Goal: Task Accomplishment & Management: Manage account settings

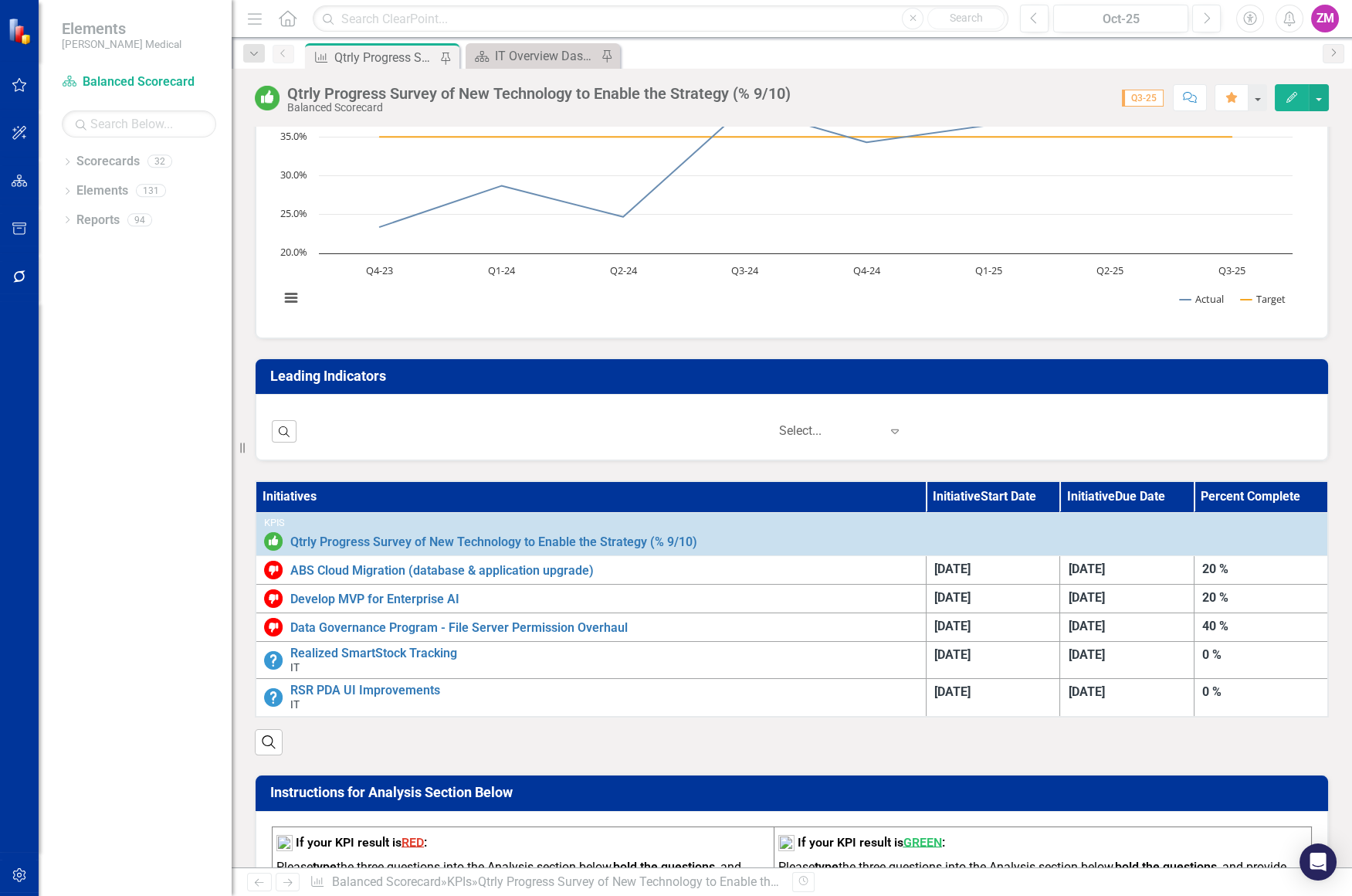
scroll to position [210, 0]
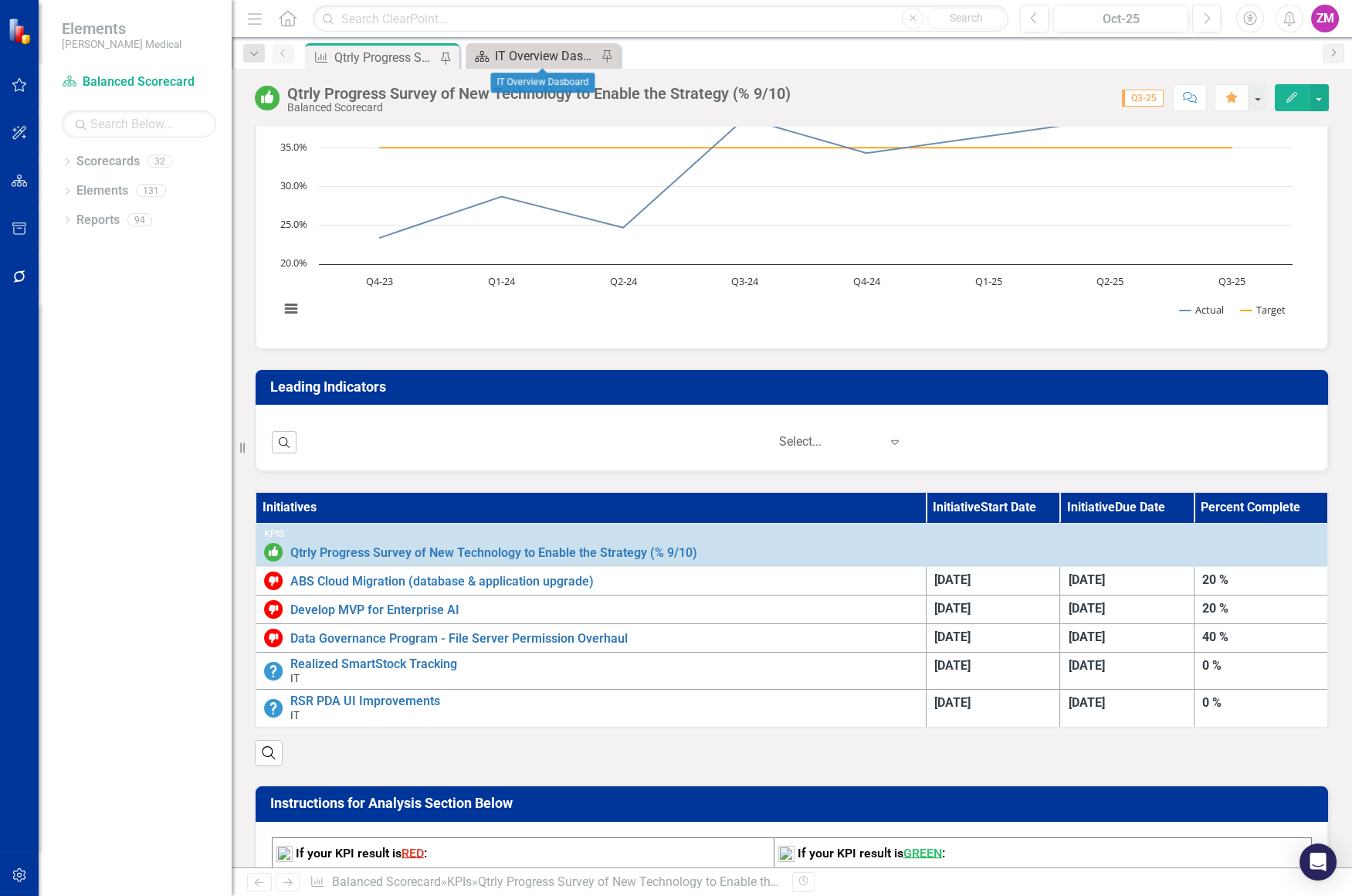
click at [568, 57] on div "IT Overview Dasboard" at bounding box center [545, 56] width 102 height 20
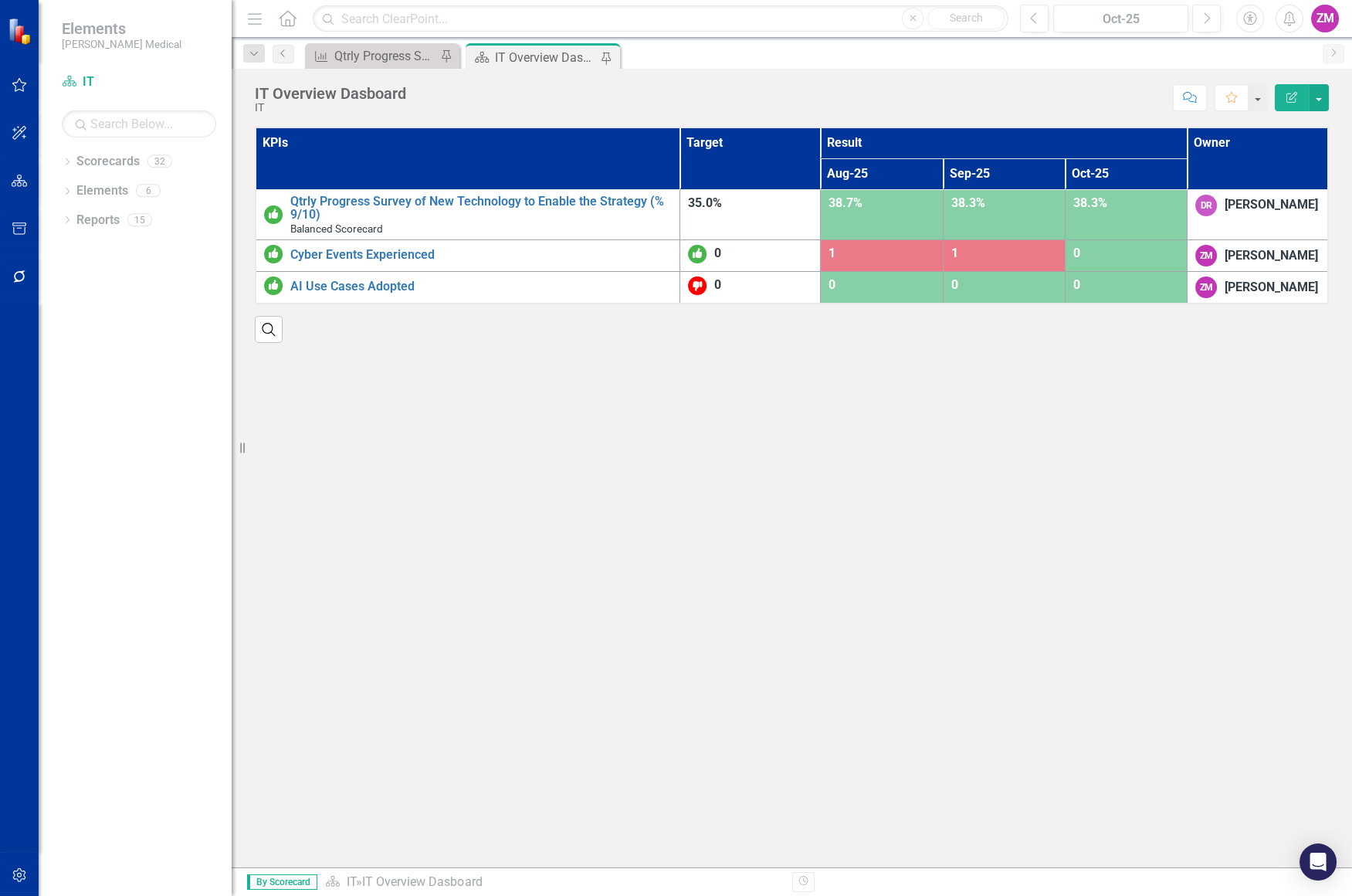
click at [485, 53] on icon "Scorecard" at bounding box center [481, 57] width 15 height 12
click at [602, 53] on icon "Pin" at bounding box center [606, 58] width 12 height 15
drag, startPoint x: 613, startPoint y: 47, endPoint x: 607, endPoint y: 53, distance: 8.5
click at [0, 0] on div "Close" at bounding box center [0, 0] width 0 height 0
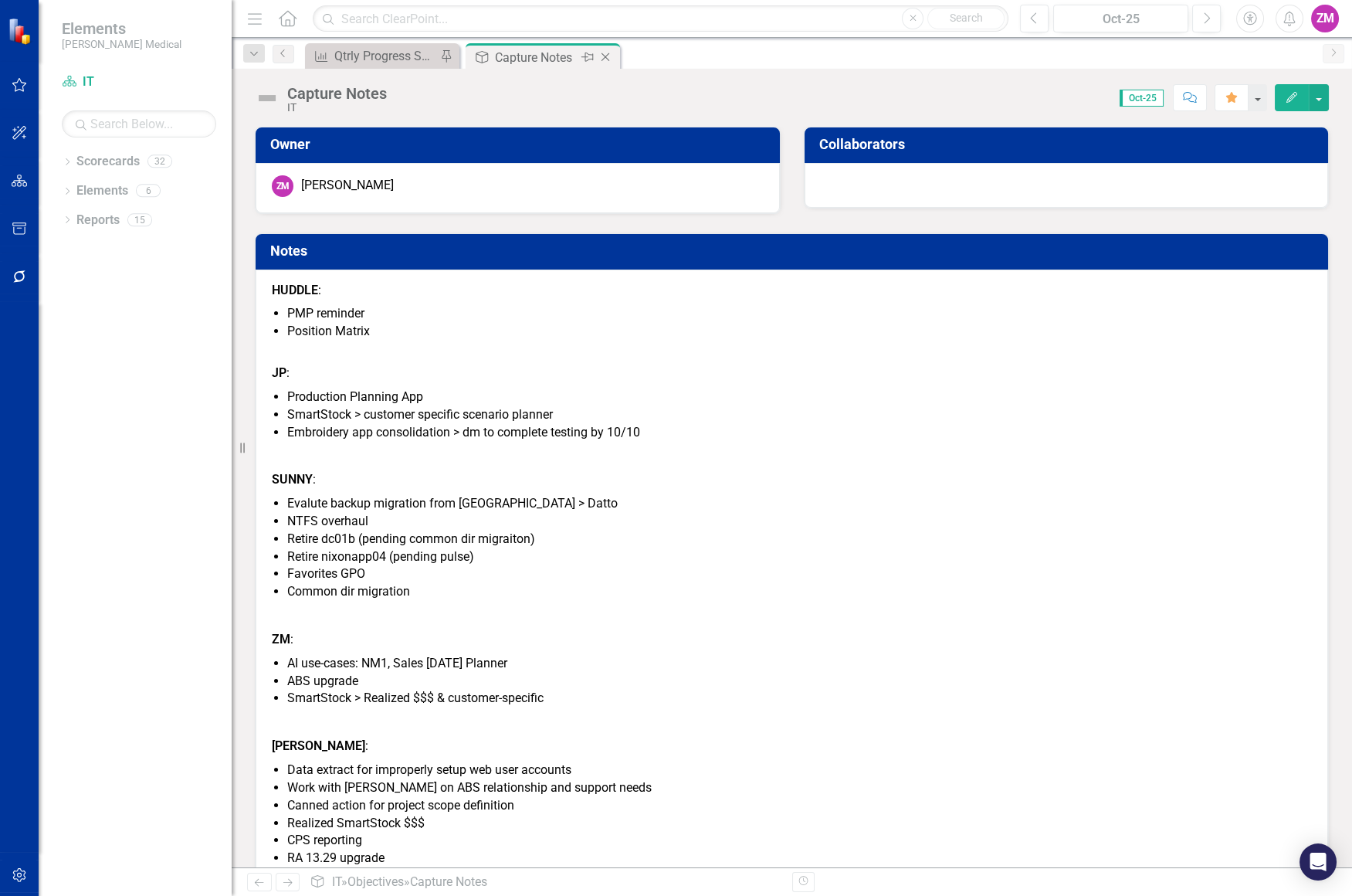
click at [591, 56] on icon "Pin" at bounding box center [588, 57] width 12 height 15
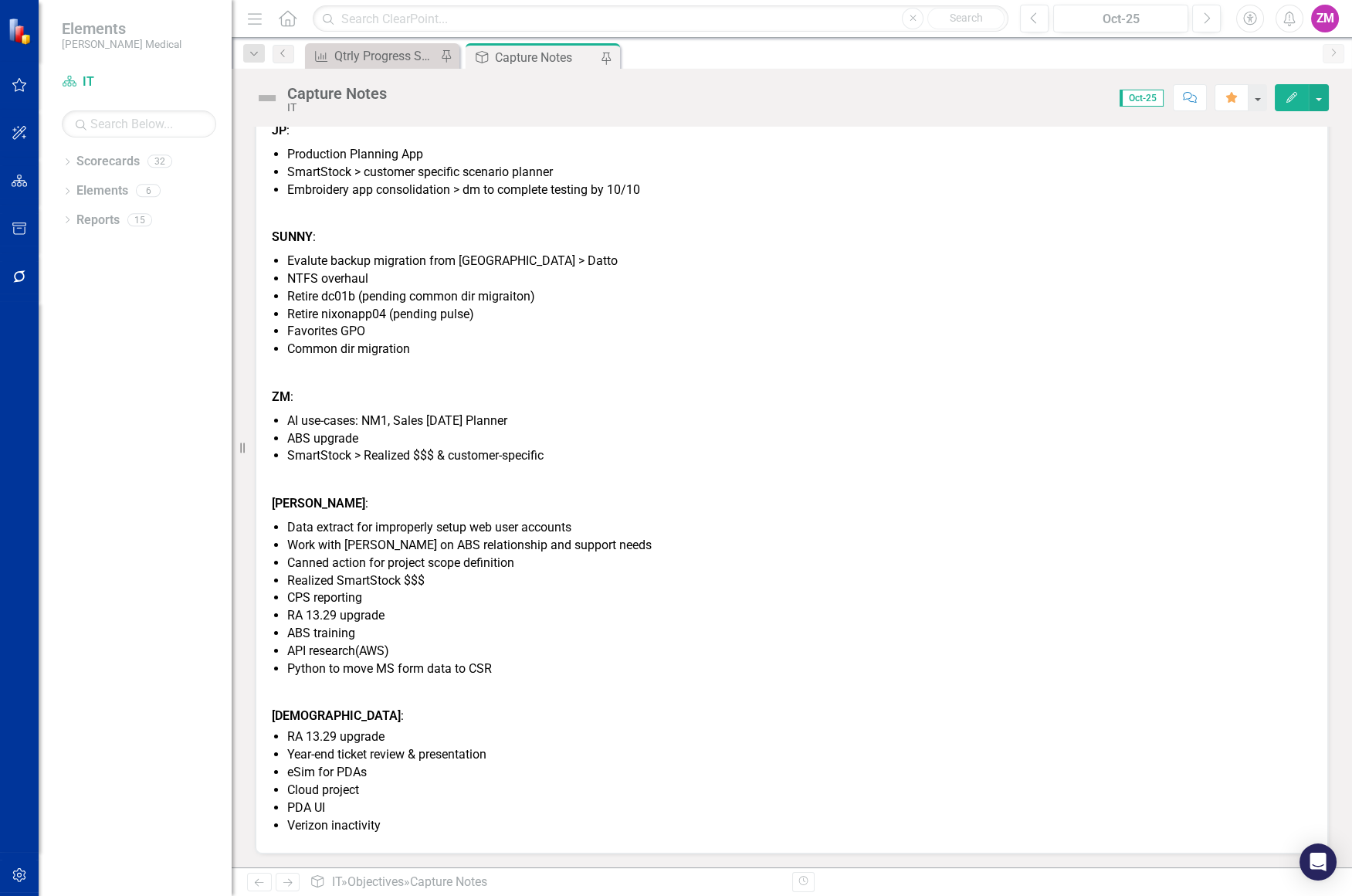
scroll to position [172, 0]
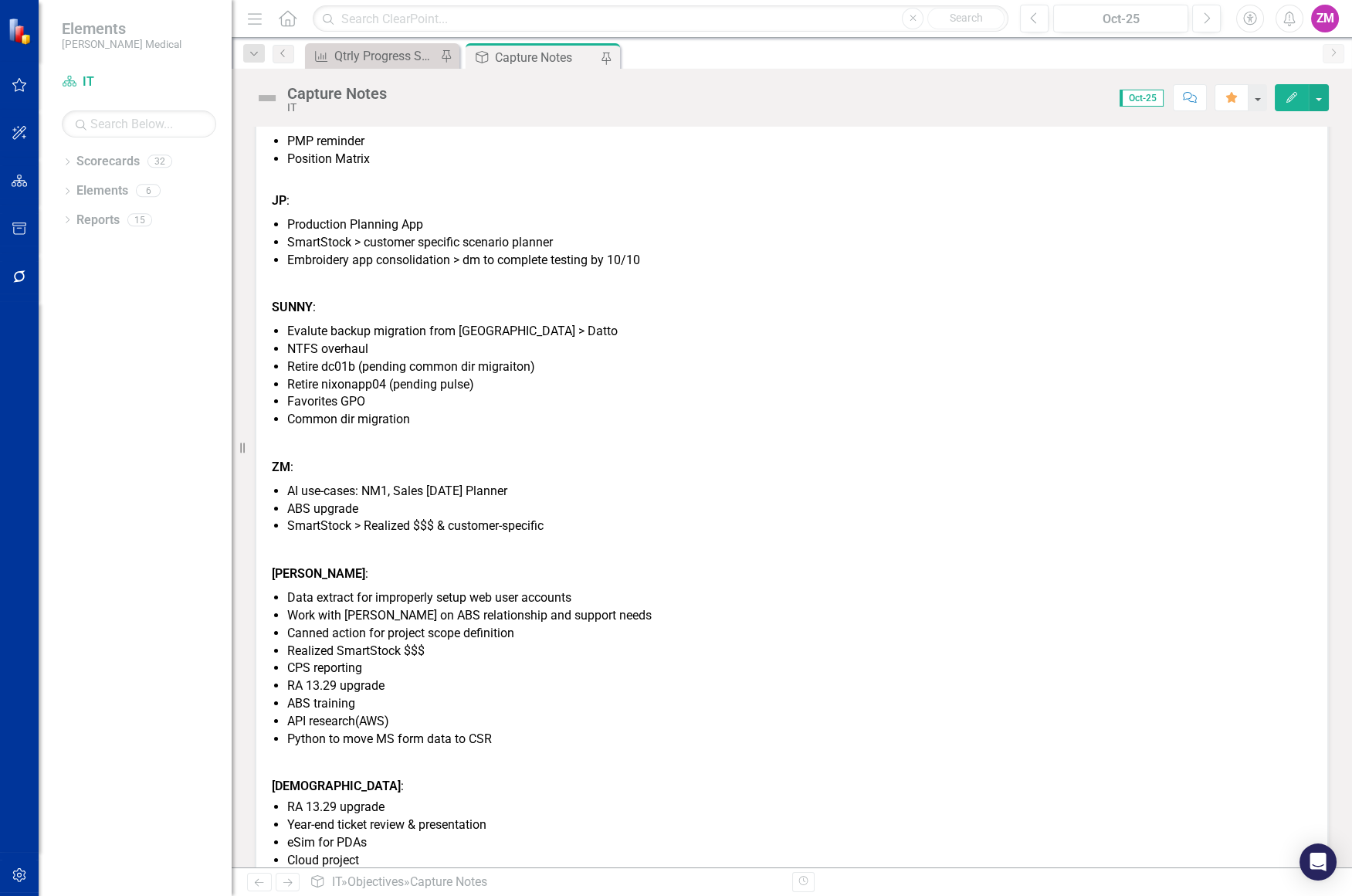
click at [757, 534] on span "HUDDLE : PMP reminder Position Matrix JP : Production Planning App SmartStock >…" at bounding box center [791, 508] width 1040 height 798
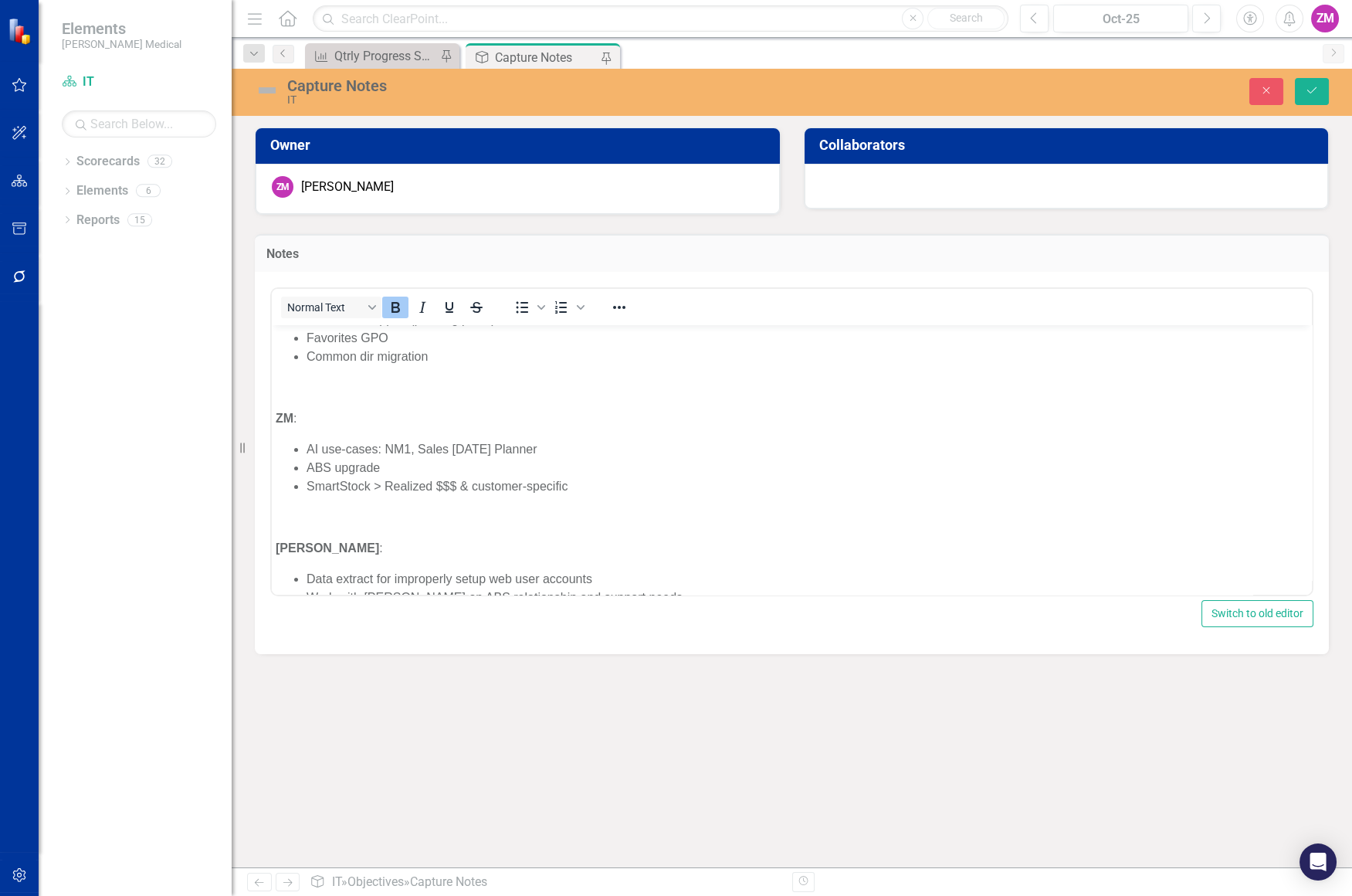
scroll to position [677, 0]
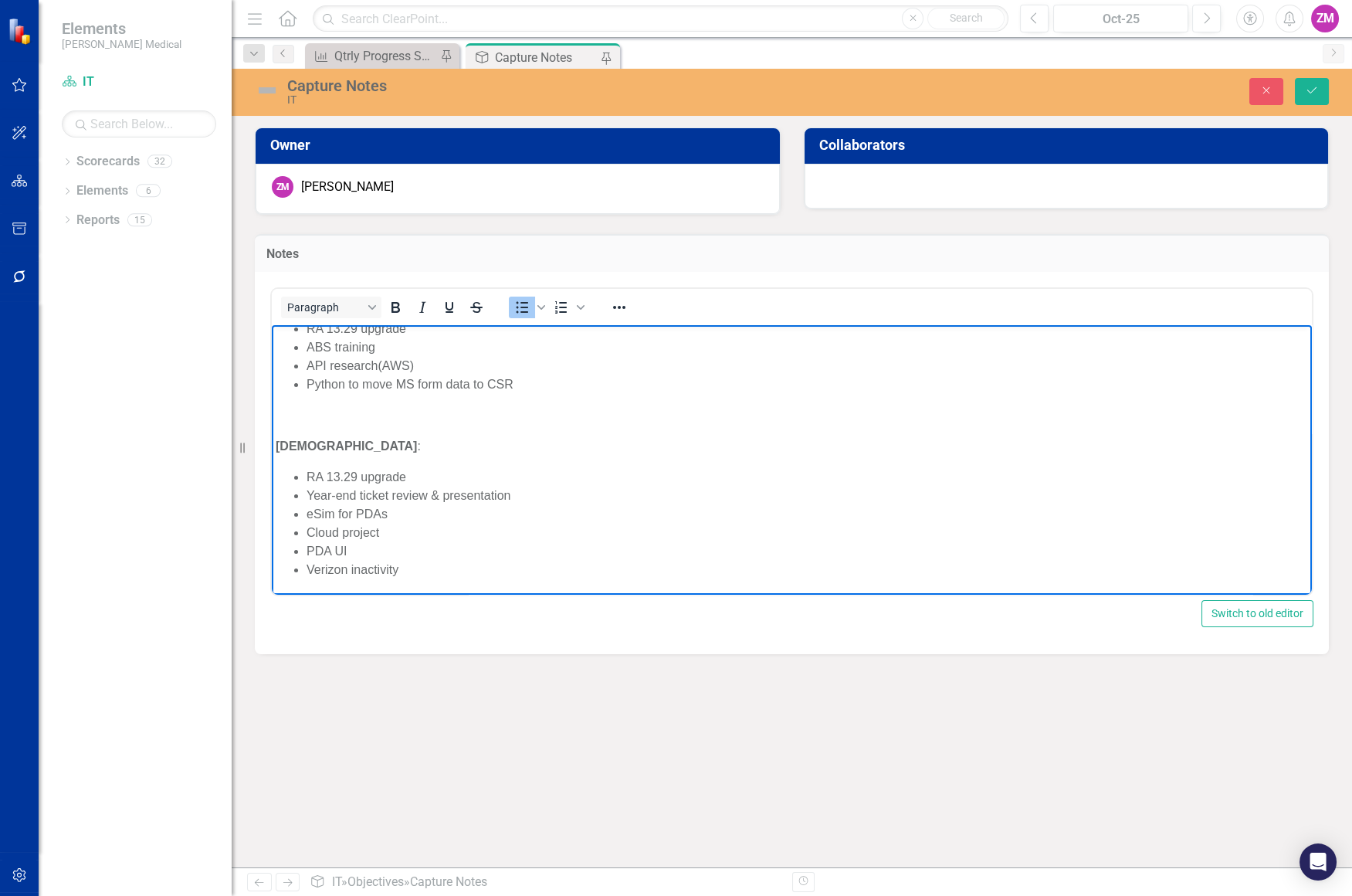
drag, startPoint x: 653, startPoint y: 480, endPoint x: 648, endPoint y: 472, distance: 9.4
click at [653, 480] on li "RA 13.29 upgrade" at bounding box center [807, 476] width 1002 height 19
click at [555, 559] on li "Verizon inactivity" at bounding box center [807, 568] width 1002 height 19
click at [543, 548] on li "PDA UI" at bounding box center [807, 551] width 1002 height 19
click at [563, 521] on li "eSim for PDAs" at bounding box center [807, 513] width 1002 height 19
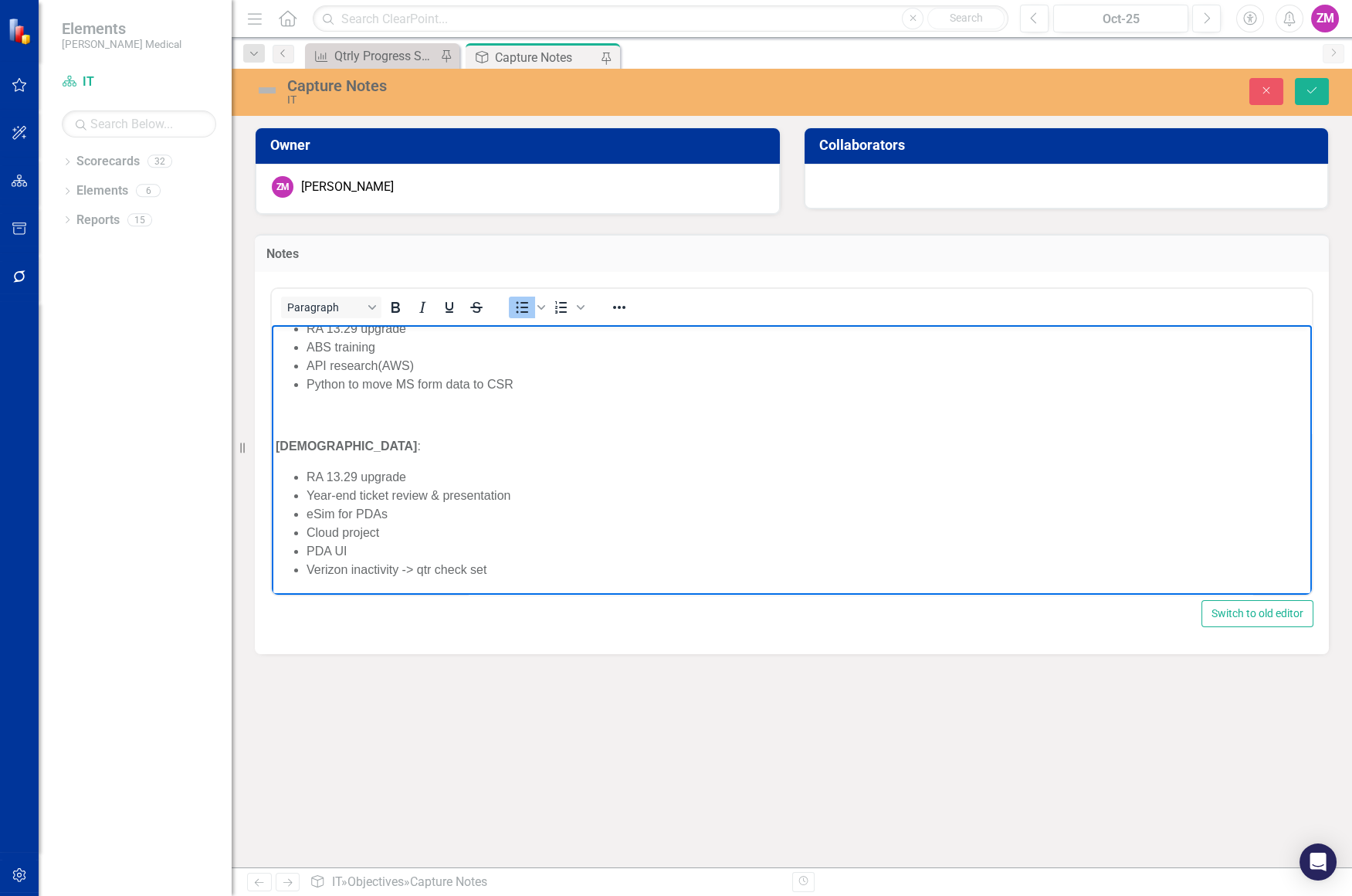
click at [574, 490] on li "Year-end ticket review & presentation" at bounding box center [807, 495] width 1002 height 19
click at [489, 538] on li "Cloud project" at bounding box center [807, 532] width 1002 height 19
click at [487, 553] on li "PDA UI" at bounding box center [807, 551] width 1002 height 19
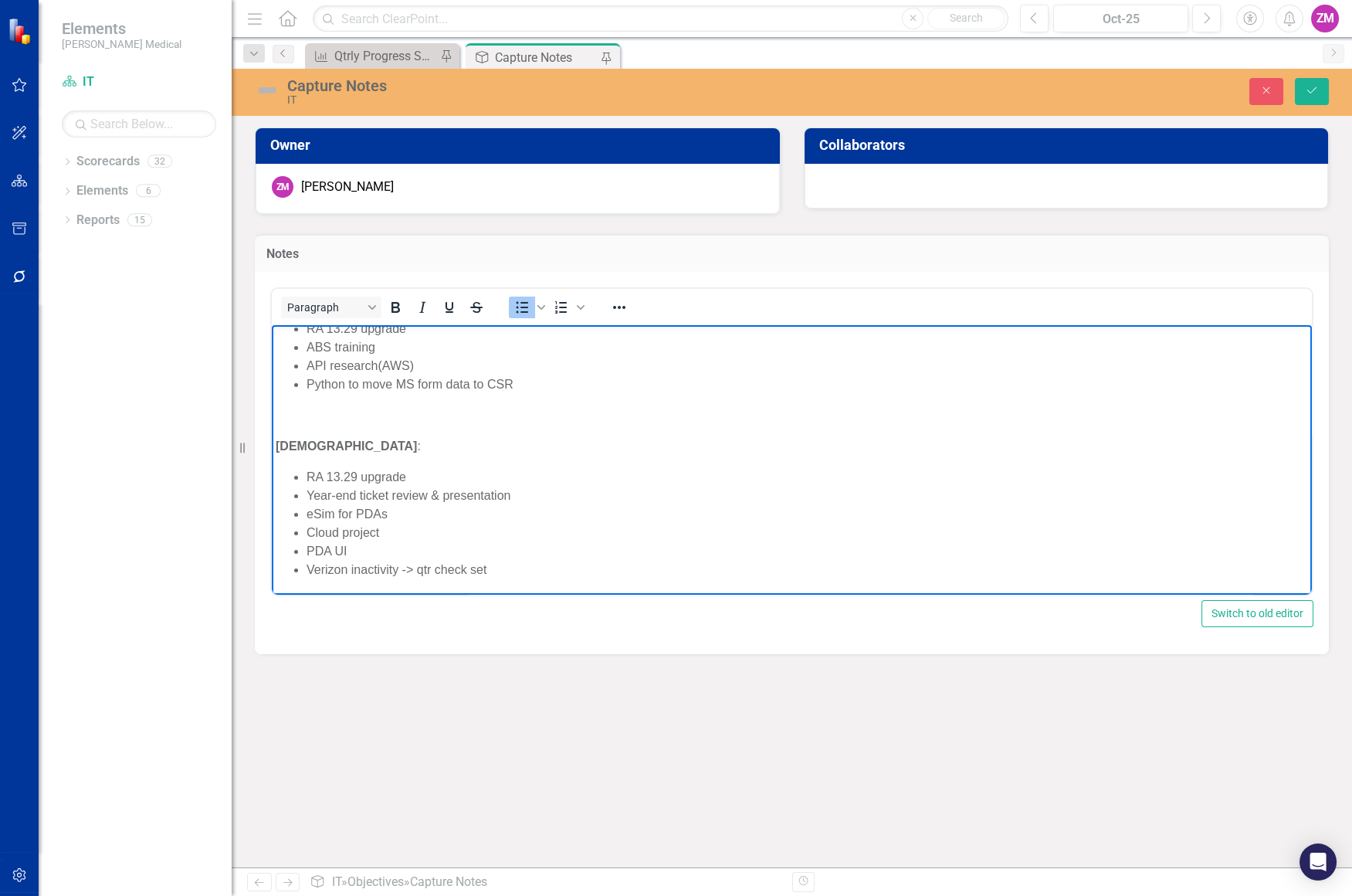
click at [703, 542] on li "PDA UI" at bounding box center [807, 551] width 1002 height 19
click at [416, 527] on li "Cloud project" at bounding box center [807, 532] width 1002 height 19
click at [697, 545] on li "PDA UI" at bounding box center [807, 551] width 1002 height 19
click at [681, 532] on li "Cloud project -> finish contacting RSRs," at bounding box center [807, 532] width 1002 height 19
click at [722, 527] on li "Cloud project -> finish contacting RSRs," at bounding box center [807, 532] width 1002 height 19
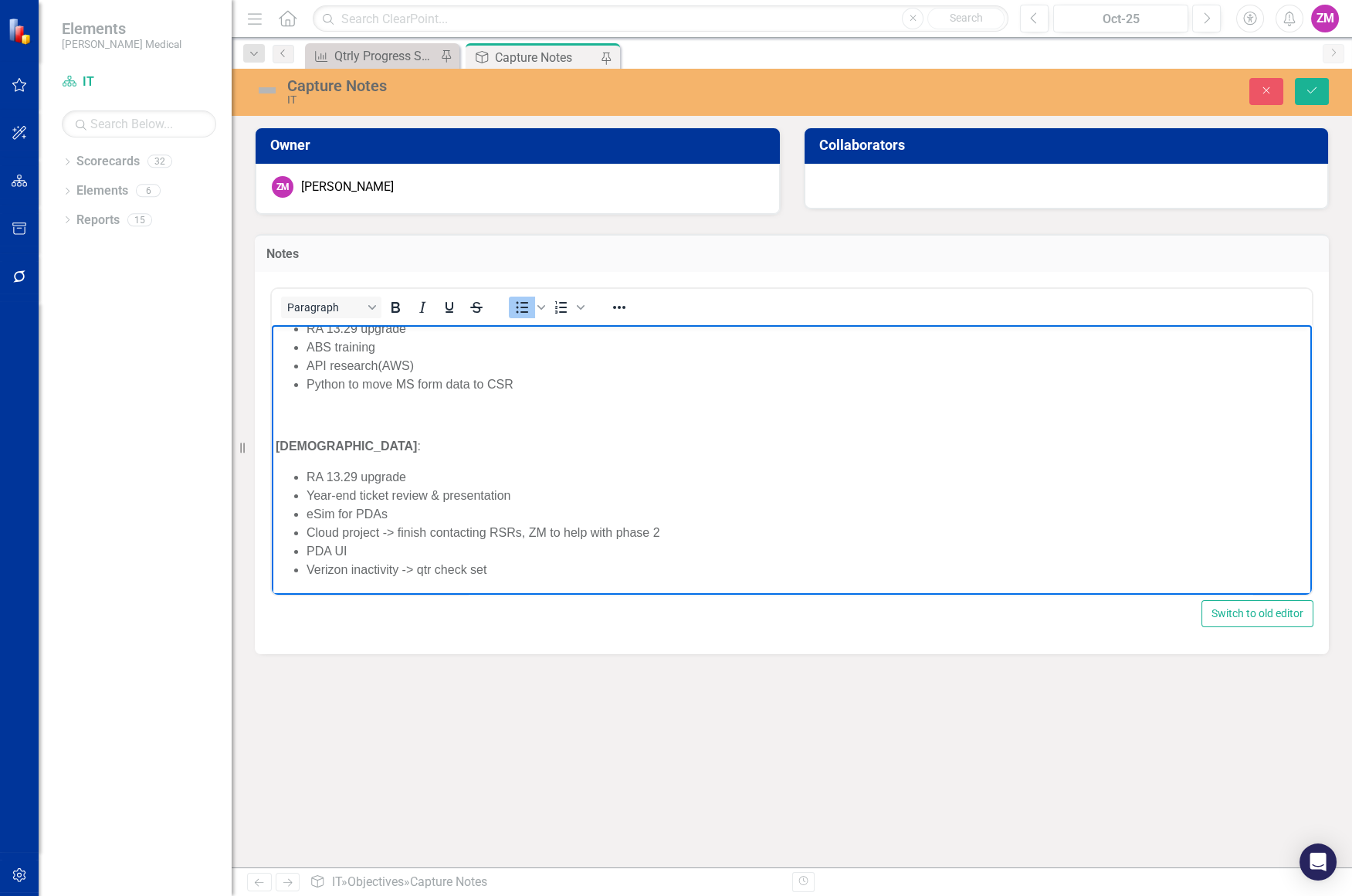
click at [656, 511] on li "eSim for PDAs" at bounding box center [807, 513] width 1002 height 19
click at [391, 535] on li "Cloud project -> finish contacting RSRs, ZM to help with phase 2" at bounding box center [807, 532] width 1002 height 19
click at [407, 568] on li "Verizon inactivity -> qtr check set" at bounding box center [807, 568] width 1002 height 19
click at [435, 519] on li "eSim for PDAs >" at bounding box center [807, 513] width 1002 height 19
click at [573, 495] on li "Year-end ticket review & presentation" at bounding box center [807, 495] width 1002 height 19
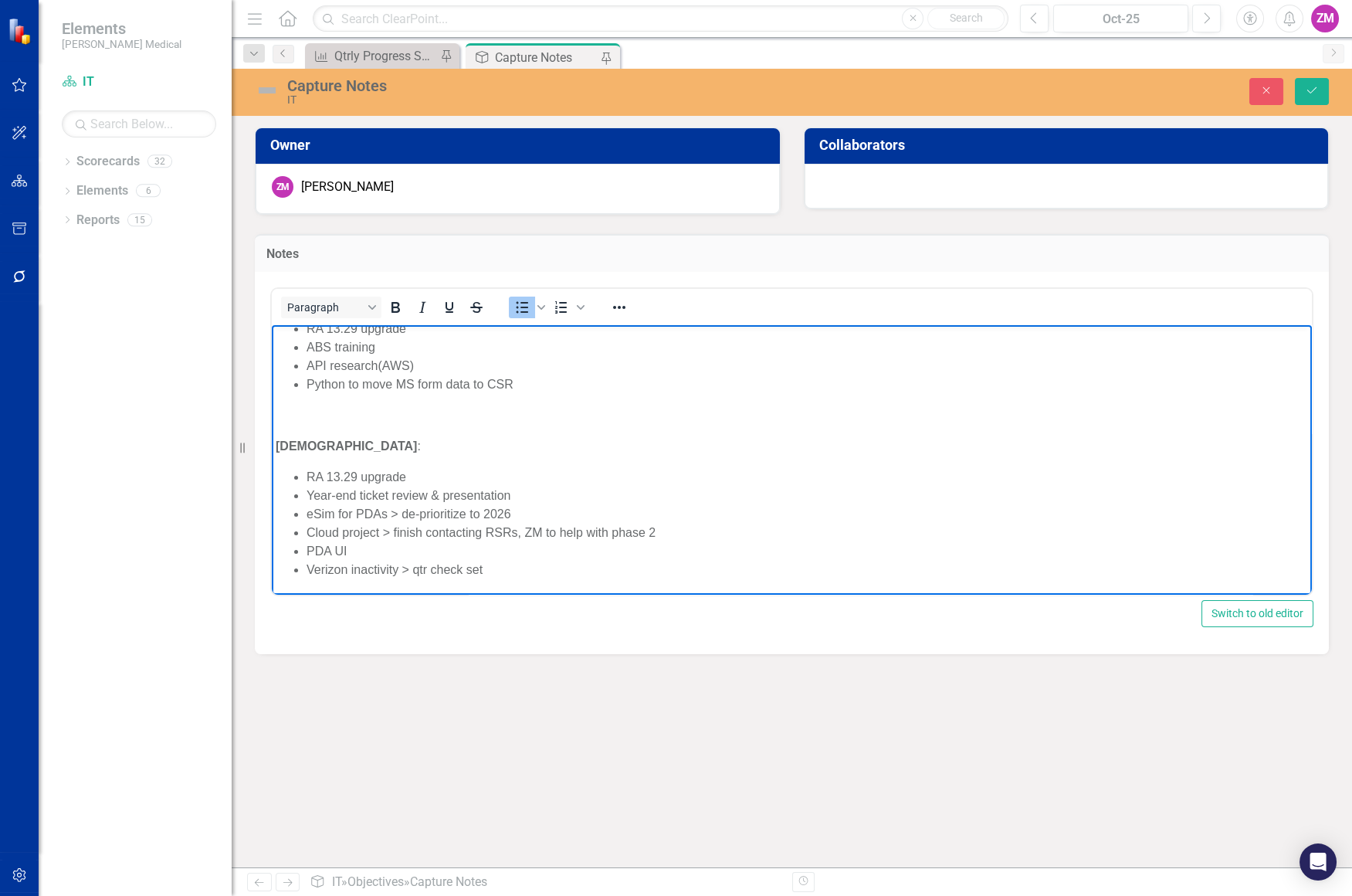
click at [593, 475] on li "RA 13.29 upgrade" at bounding box center [807, 476] width 1002 height 19
click at [473, 478] on li "RA 13.29 upgrade" at bounding box center [807, 476] width 1002 height 19
click at [565, 490] on li "Year-end ticket review & presentation" at bounding box center [807, 495] width 1002 height 19
click at [480, 486] on li "Year-end ticket review & presentation" at bounding box center [807, 495] width 1002 height 19
click at [524, 492] on li "Year-end ticket review & presentation" at bounding box center [807, 495] width 1002 height 19
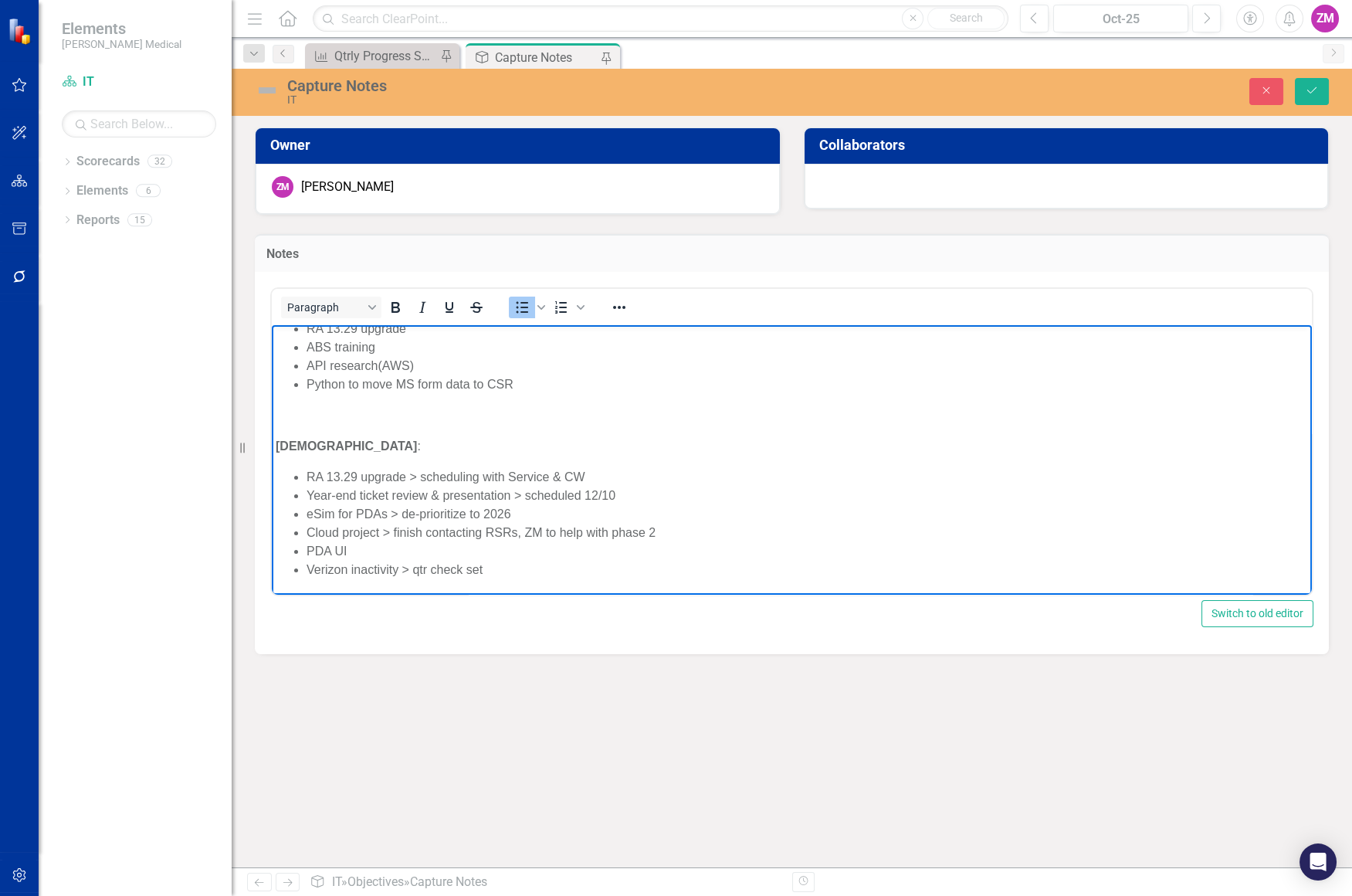
click at [921, 543] on li "PDA UI" at bounding box center [807, 551] width 1002 height 19
click at [651, 535] on li "Cloud project > finish contacting RSRs, ZM to help with phase 2" at bounding box center [807, 532] width 1002 height 19
click at [696, 492] on li "Year-end ticket review & presentation > scheduled 12/10" at bounding box center [807, 495] width 1002 height 19
click at [691, 511] on li "eSim for PDAs > de-prioritize to 2026" at bounding box center [807, 513] width 1002 height 19
click at [702, 551] on li "PDA UI" at bounding box center [807, 551] width 1002 height 19
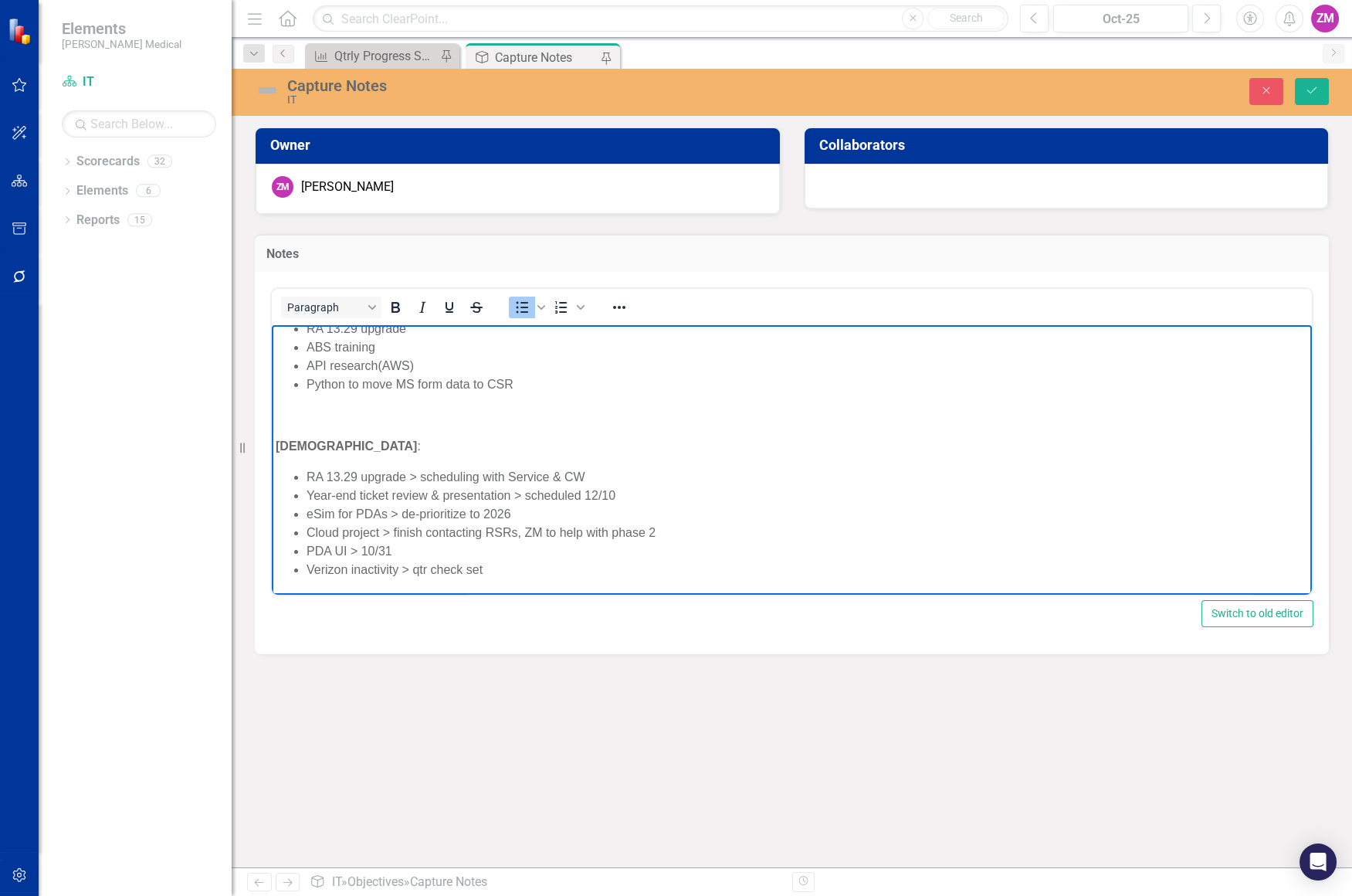
click at [518, 567] on li "Verizon inactivity > qtr check set" at bounding box center [807, 568] width 1002 height 19
click at [1316, 86] on icon "Save" at bounding box center [1312, 91] width 14 height 11
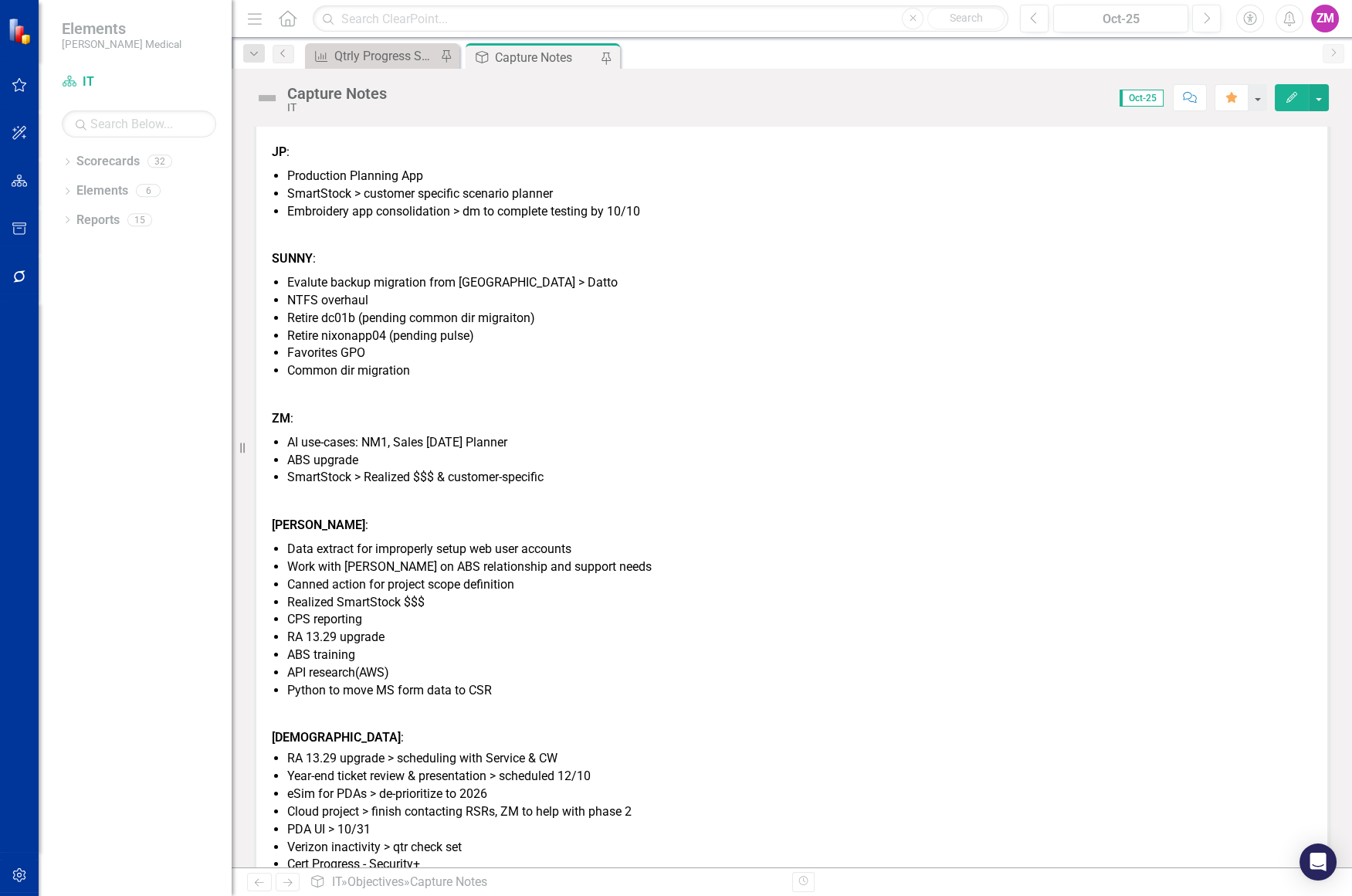
scroll to position [260, 0]
